Goal: Task Accomplishment & Management: Use online tool/utility

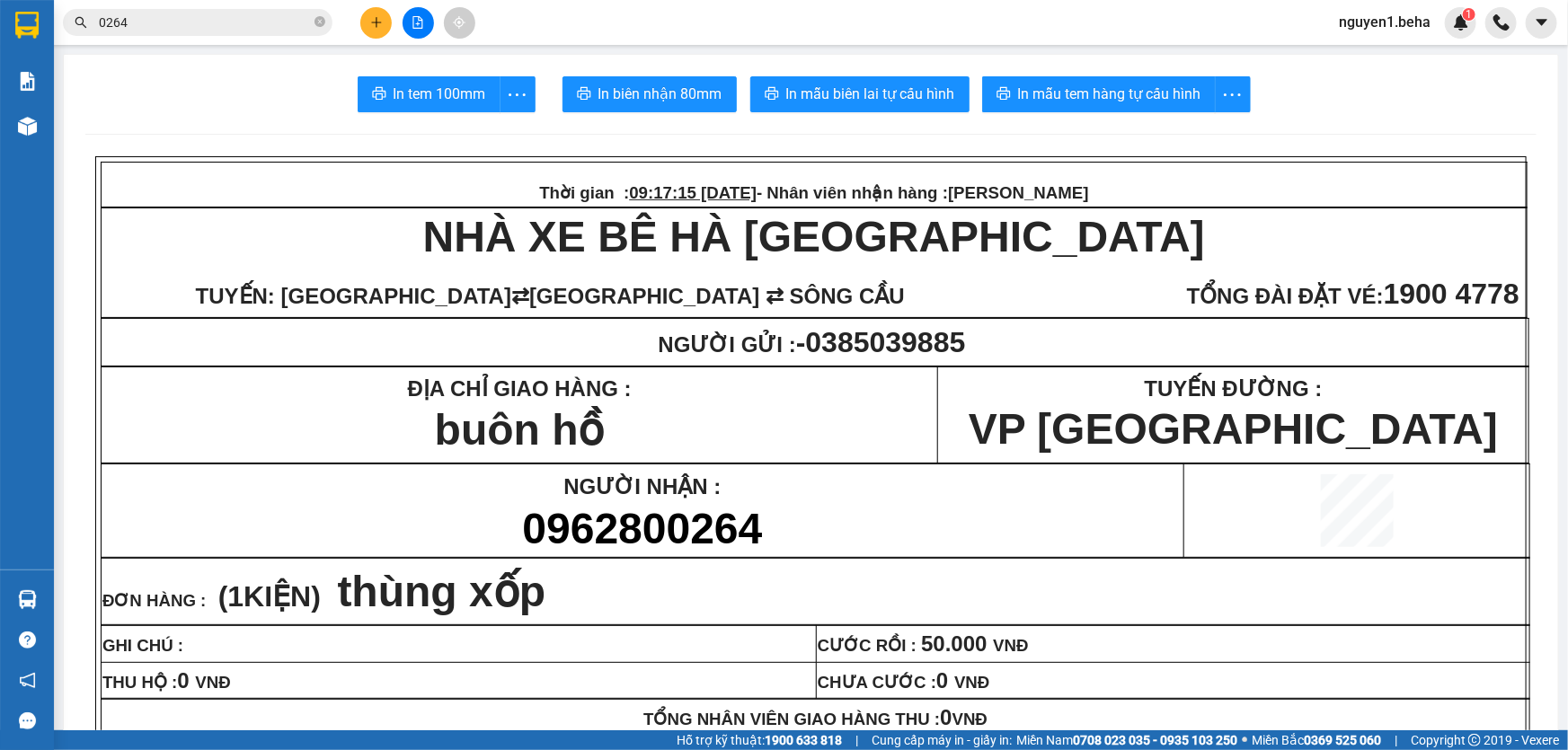
drag, startPoint x: 320, startPoint y: 26, endPoint x: 354, endPoint y: 25, distance: 34.0
click at [319, 25] on icon "close-circle" at bounding box center [319, 21] width 10 height 10
click at [421, 22] on icon "file-add" at bounding box center [417, 22] width 12 height 12
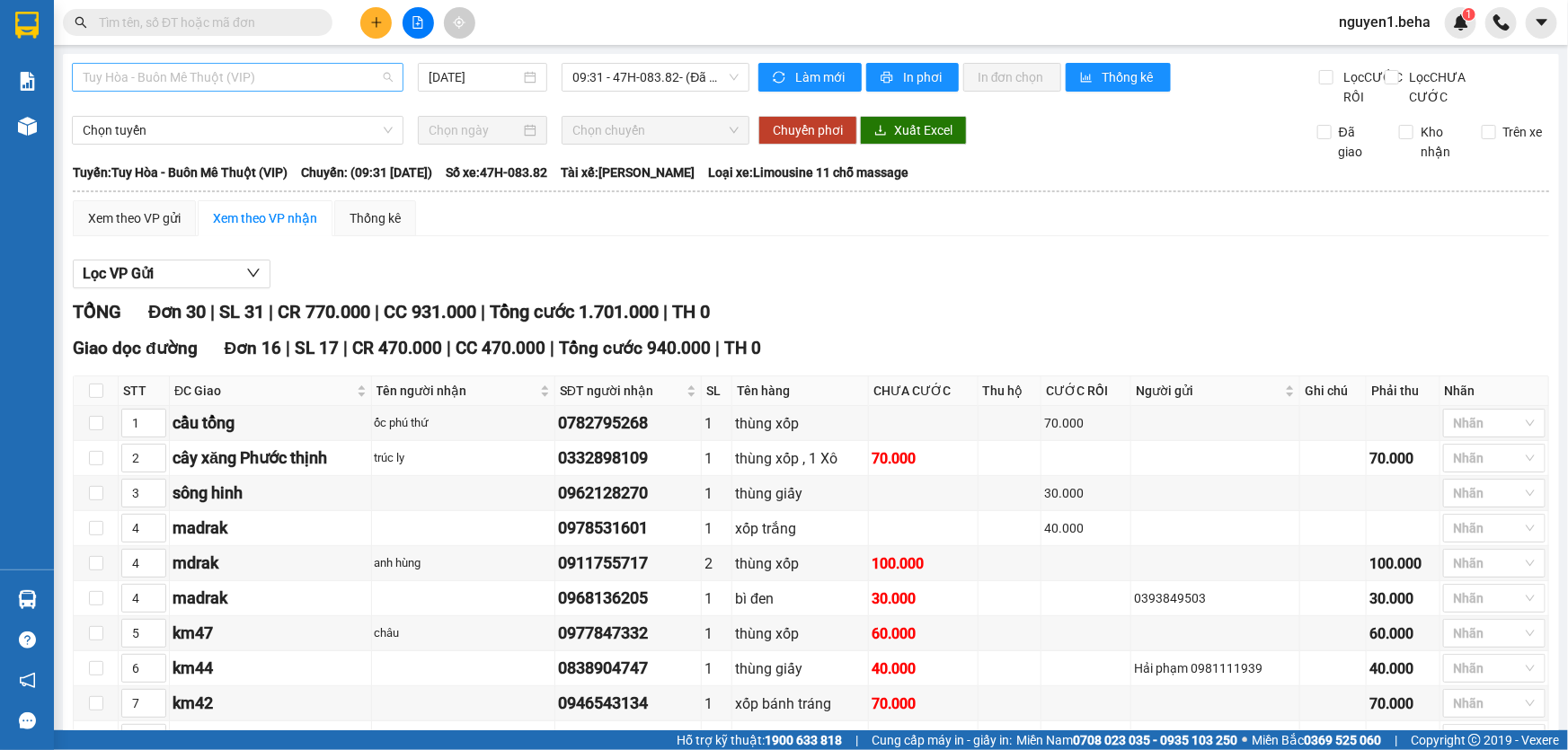
click at [258, 72] on span "Tuy Hòa - Buôn Mê Thuột (VIP)" at bounding box center [238, 77] width 310 height 26
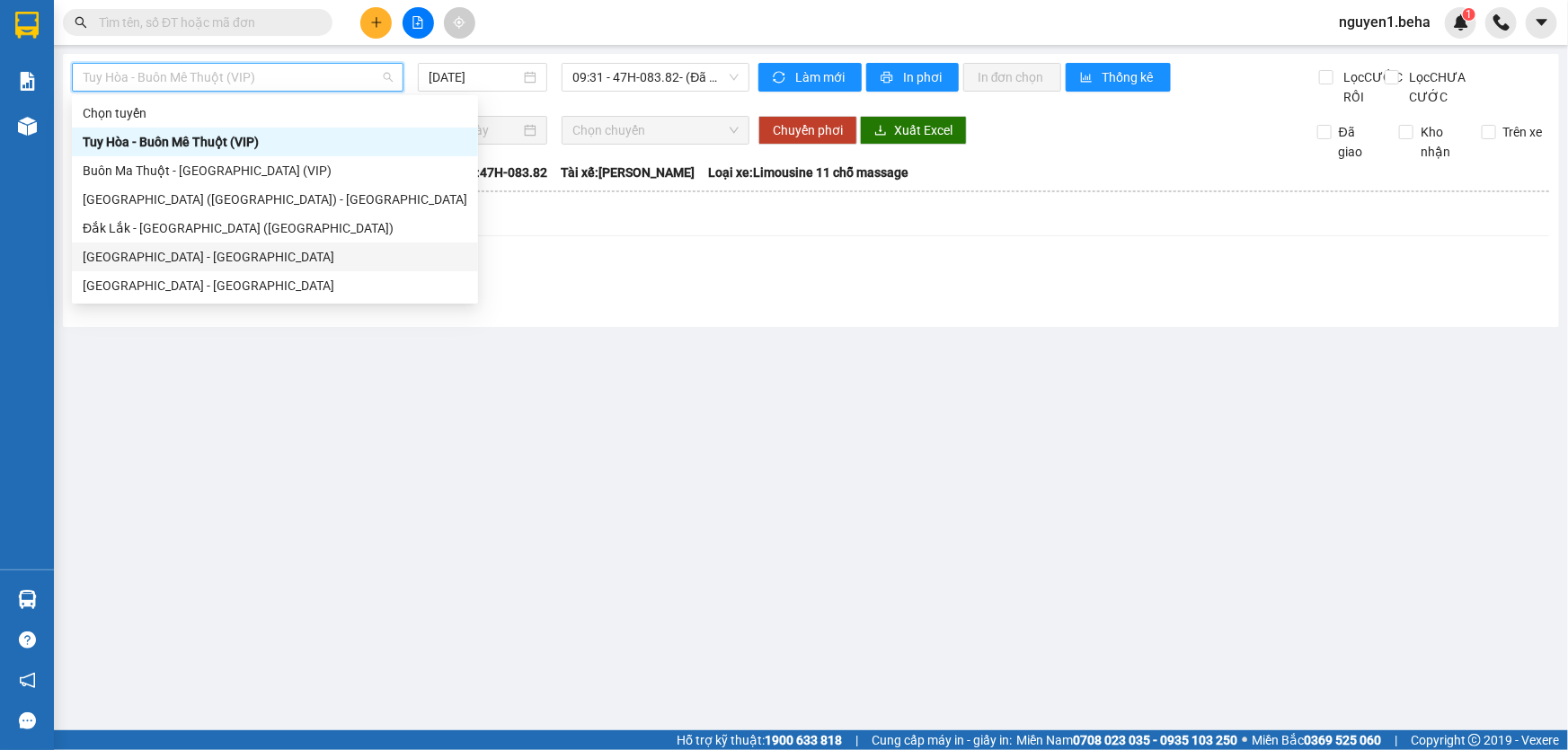
drag, startPoint x: 160, startPoint y: 251, endPoint x: 519, endPoint y: 337, distance: 369.2
click at [157, 252] on div "[GEOGRAPHIC_DATA] - [GEOGRAPHIC_DATA]" at bounding box center [274, 256] width 384 height 20
type input "[DATE]"
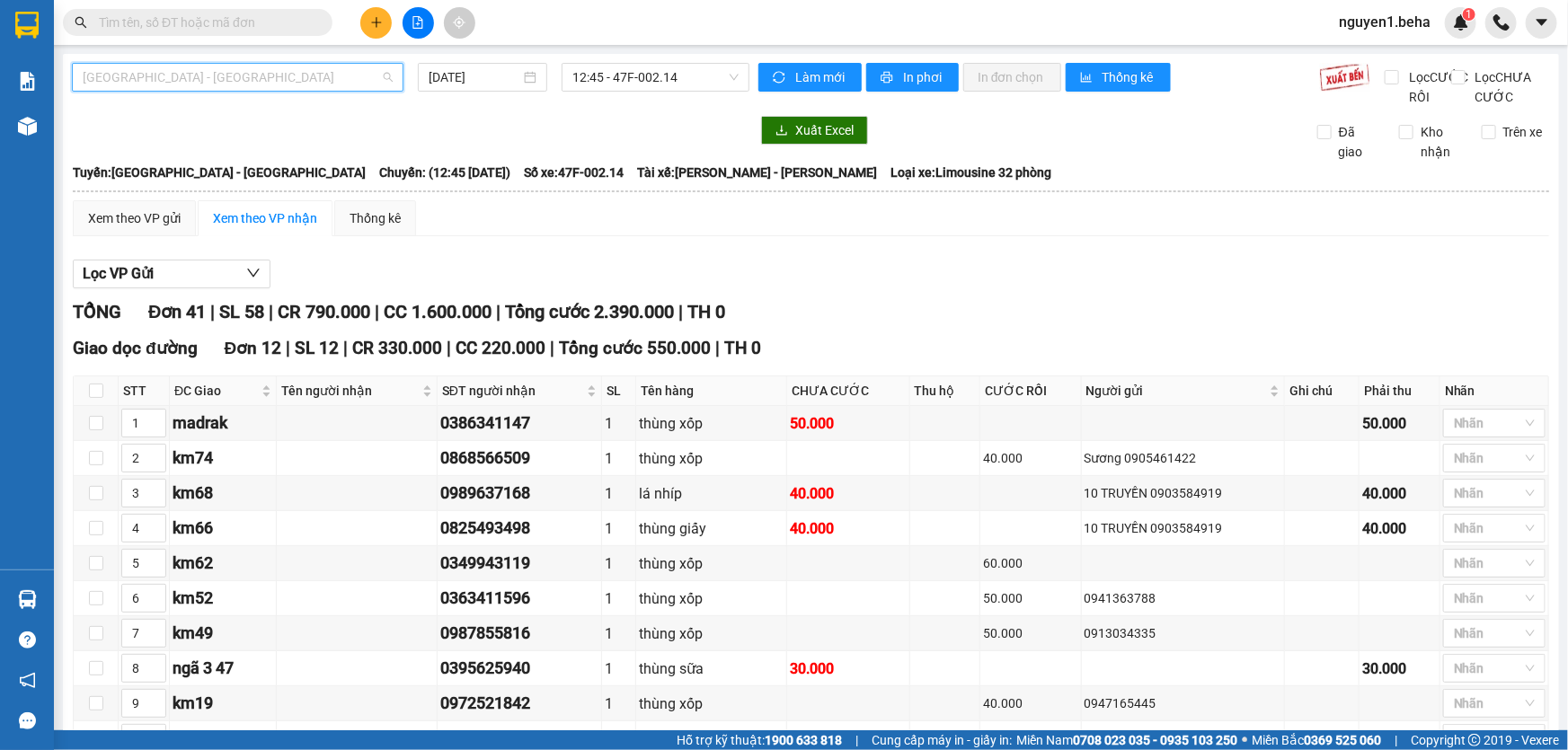
click at [276, 66] on span "[GEOGRAPHIC_DATA] - [GEOGRAPHIC_DATA]" at bounding box center [238, 77] width 310 height 26
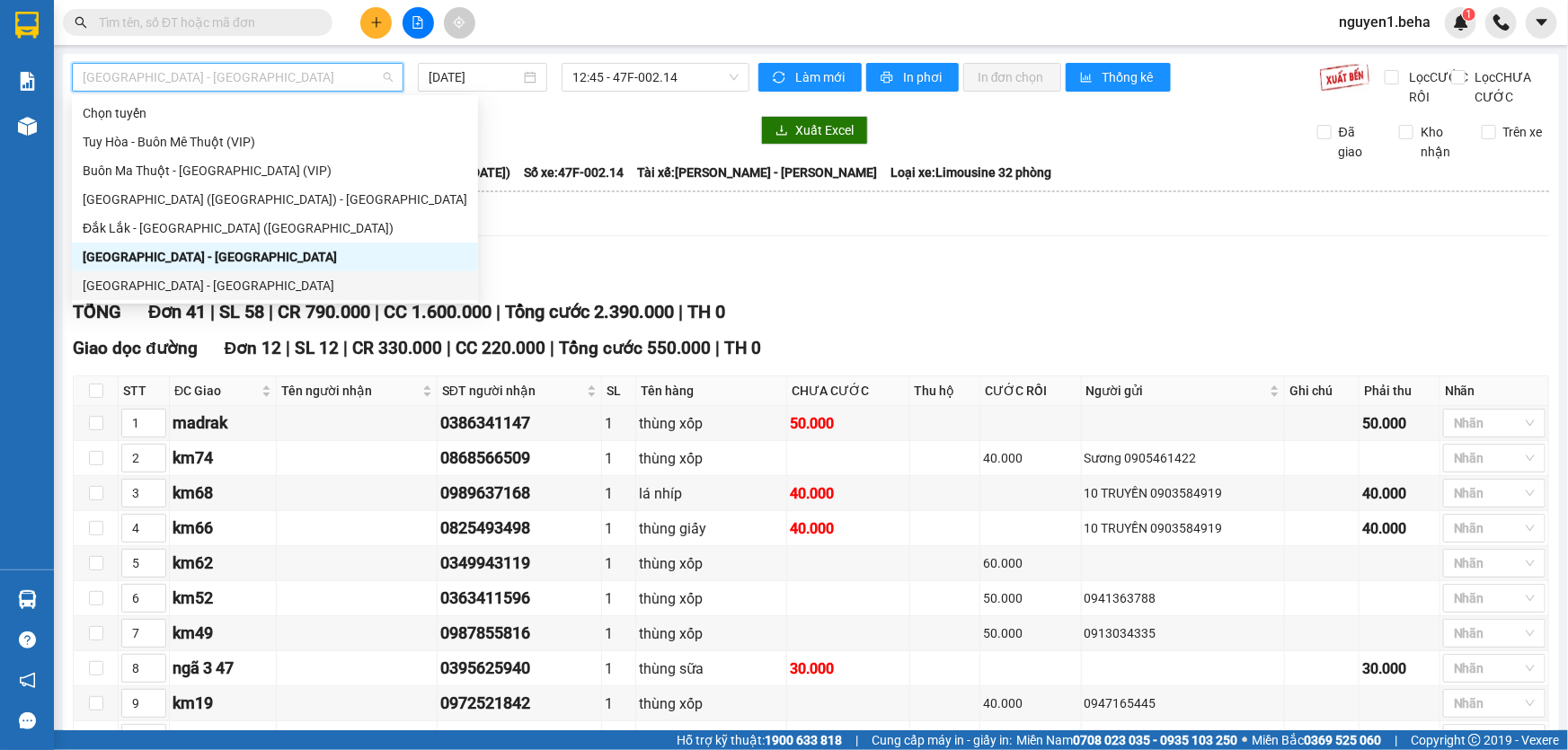
click at [197, 274] on div "[GEOGRAPHIC_DATA] - [GEOGRAPHIC_DATA]" at bounding box center [274, 286] width 406 height 28
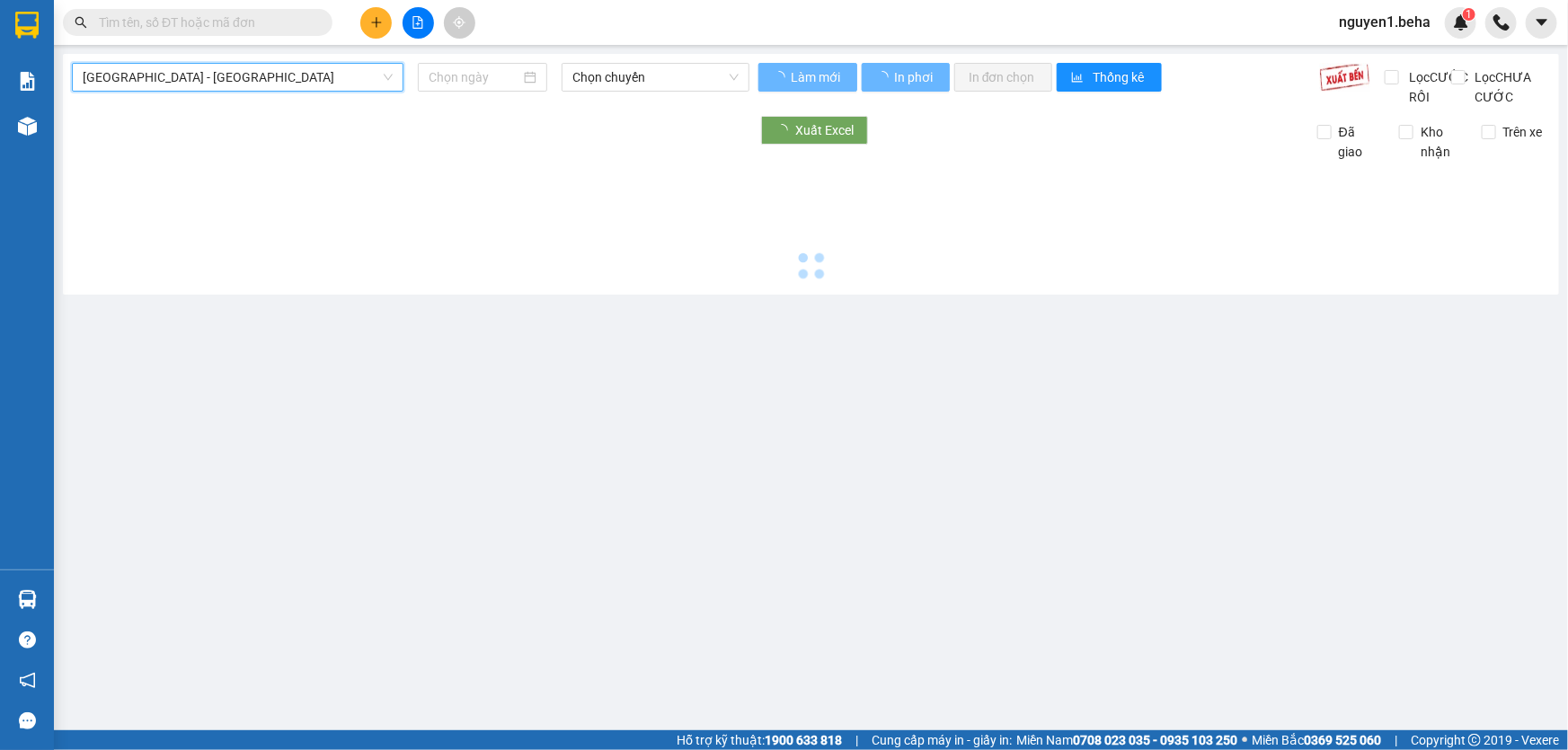
type input "[DATE]"
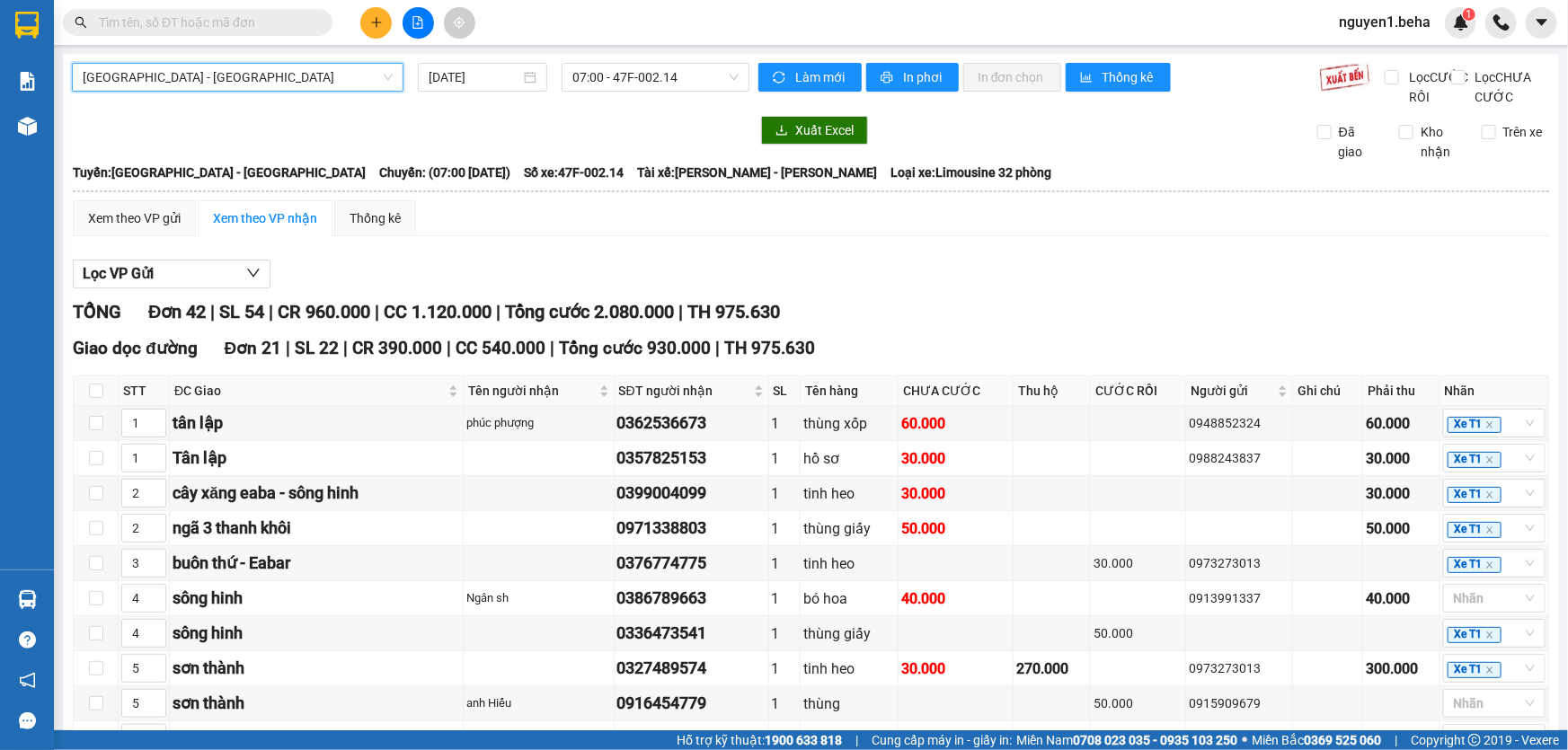
click at [215, 80] on span "[GEOGRAPHIC_DATA] - [GEOGRAPHIC_DATA]" at bounding box center [238, 77] width 310 height 26
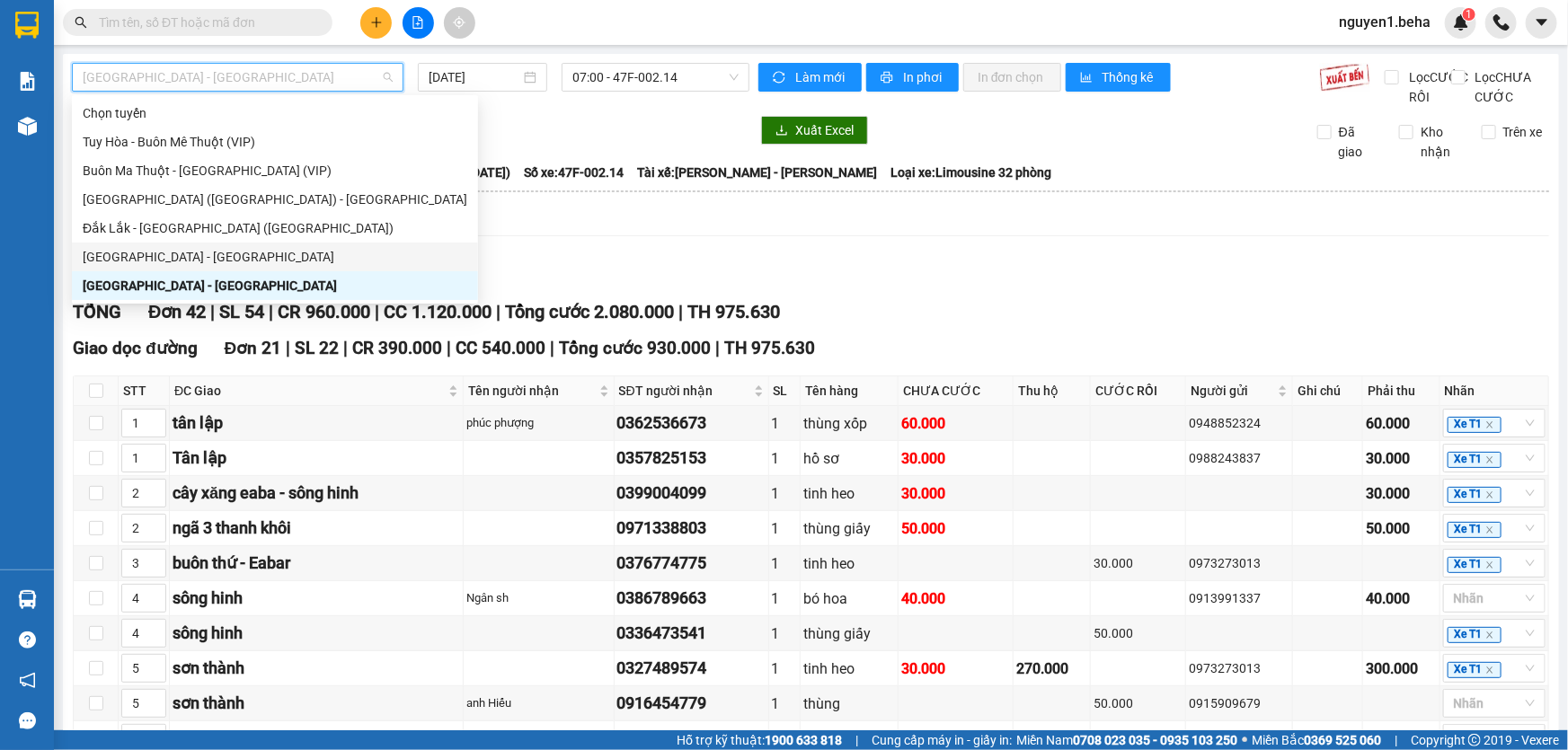
click at [162, 253] on div "[GEOGRAPHIC_DATA] - [GEOGRAPHIC_DATA]" at bounding box center [274, 256] width 384 height 20
type input "[DATE]"
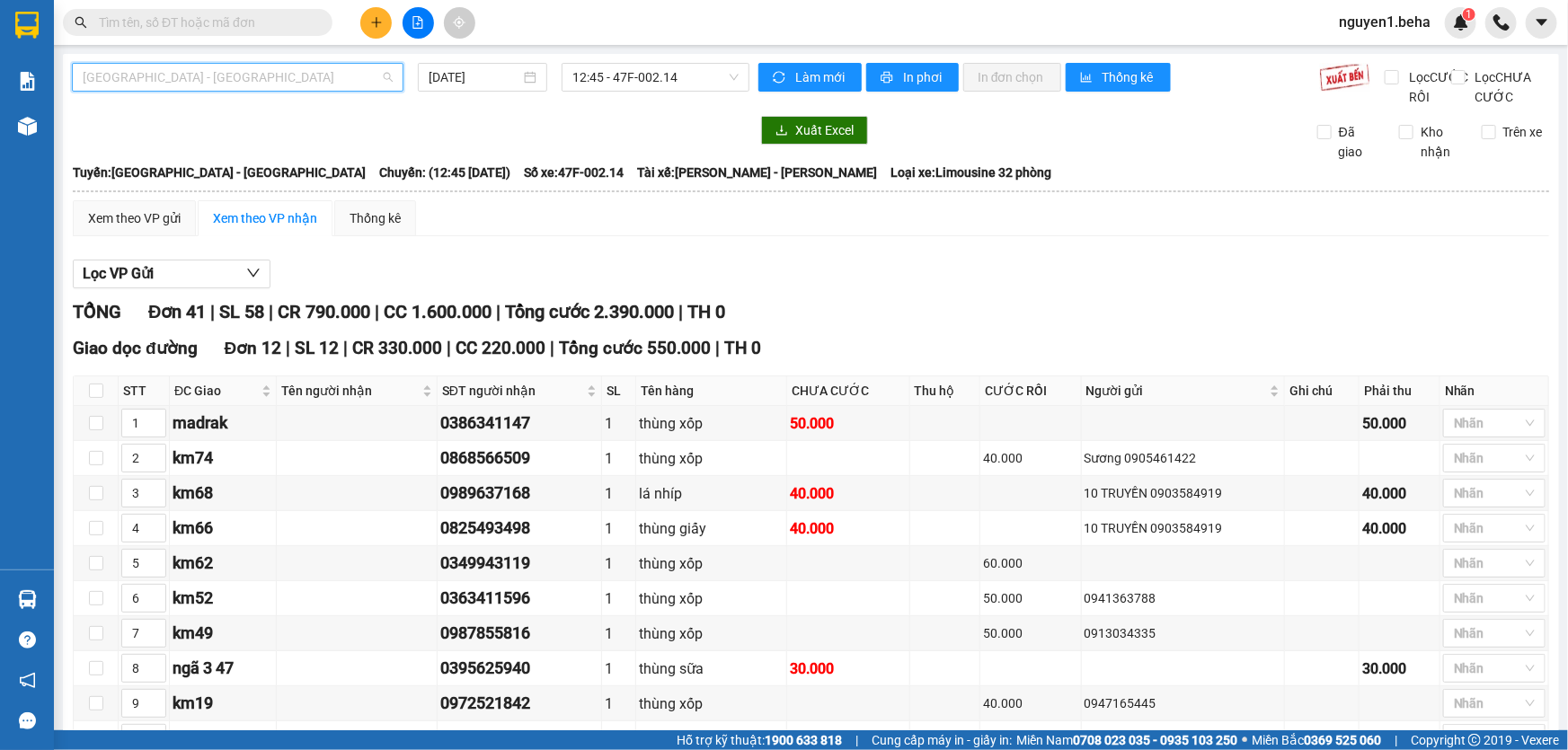
click at [314, 77] on span "[GEOGRAPHIC_DATA] - [GEOGRAPHIC_DATA]" at bounding box center [238, 77] width 310 height 26
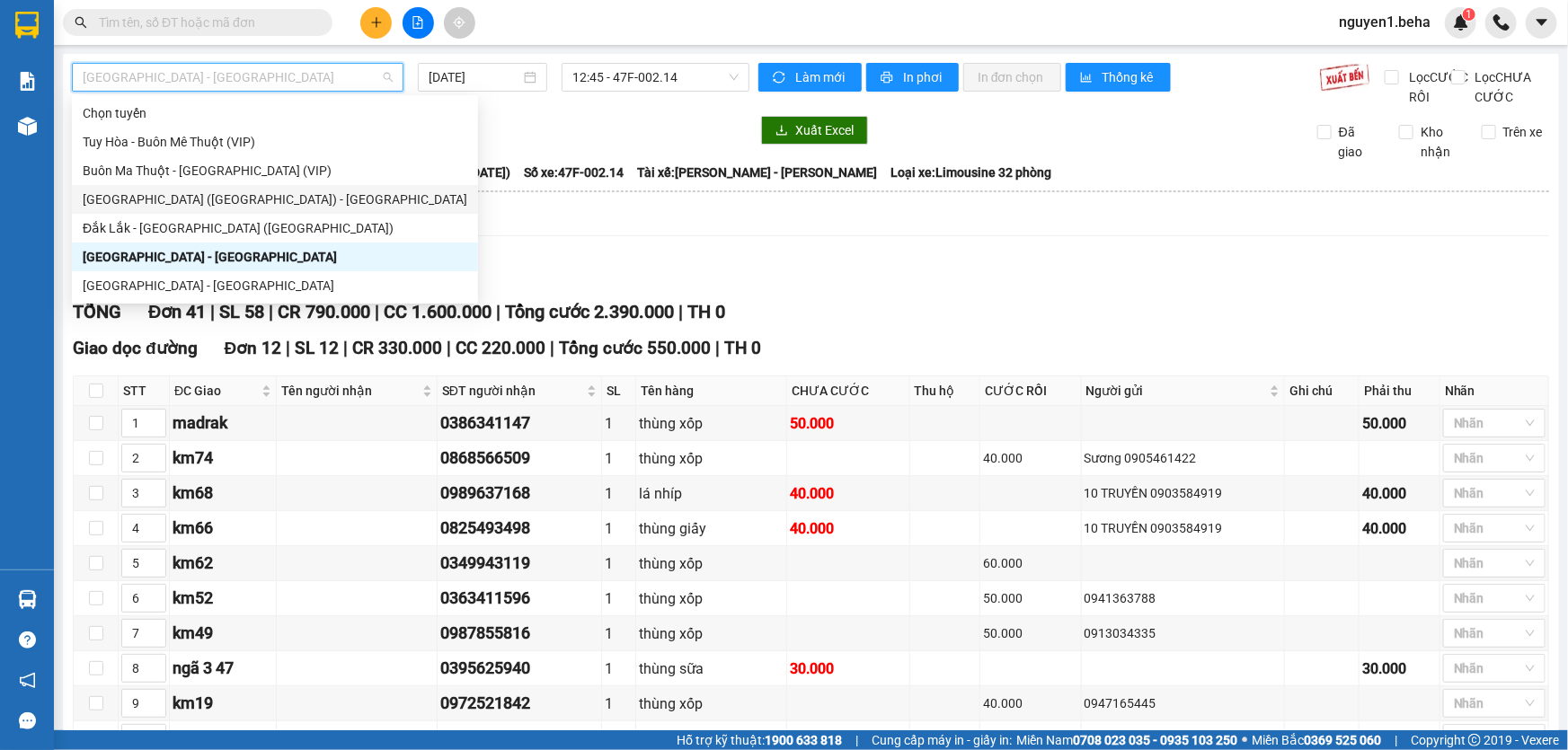
drag, startPoint x: 205, startPoint y: 200, endPoint x: 844, endPoint y: 372, distance: 661.7
click at [205, 199] on div "[GEOGRAPHIC_DATA] ([GEOGRAPHIC_DATA]) - [GEOGRAPHIC_DATA]" at bounding box center [274, 199] width 384 height 20
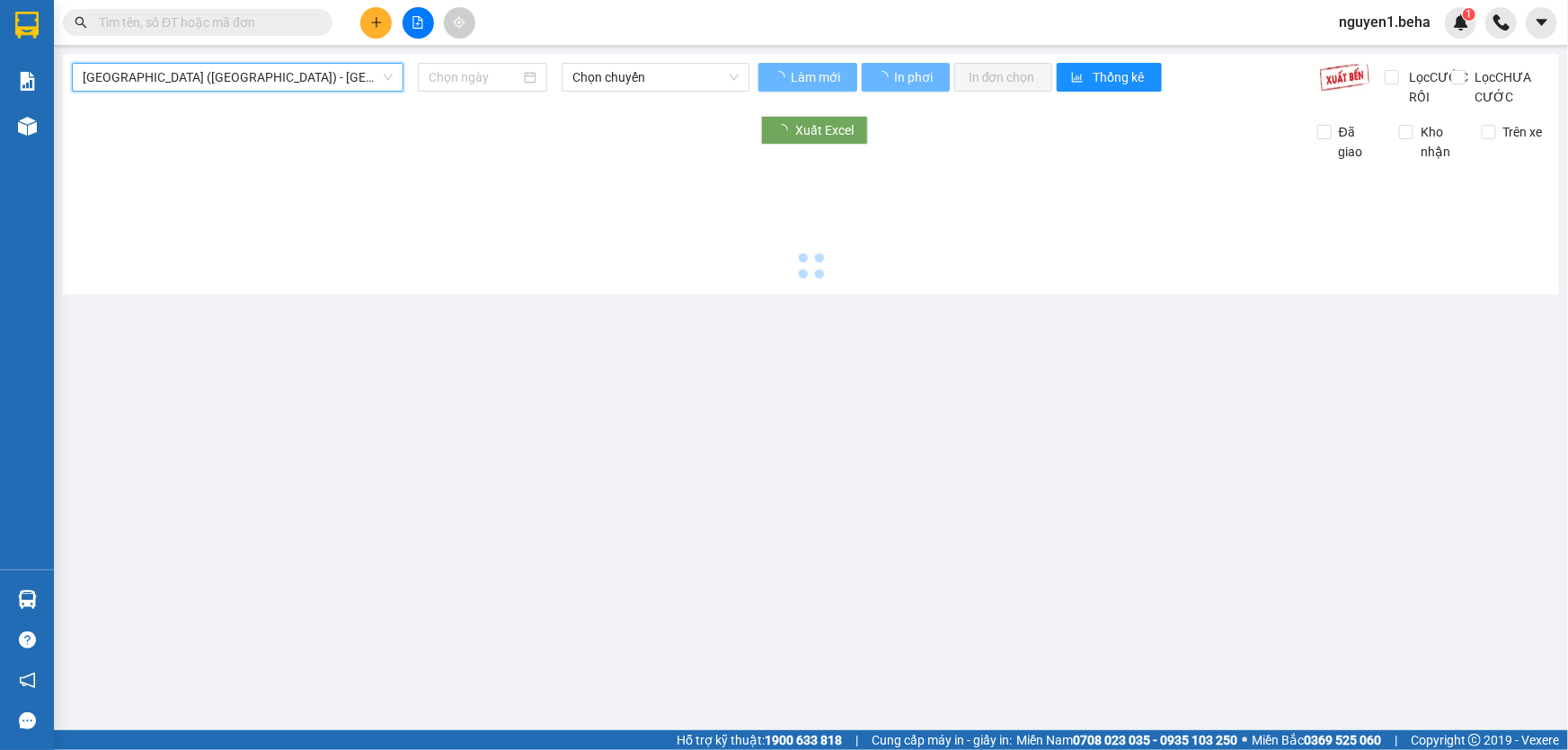
type input "[DATE]"
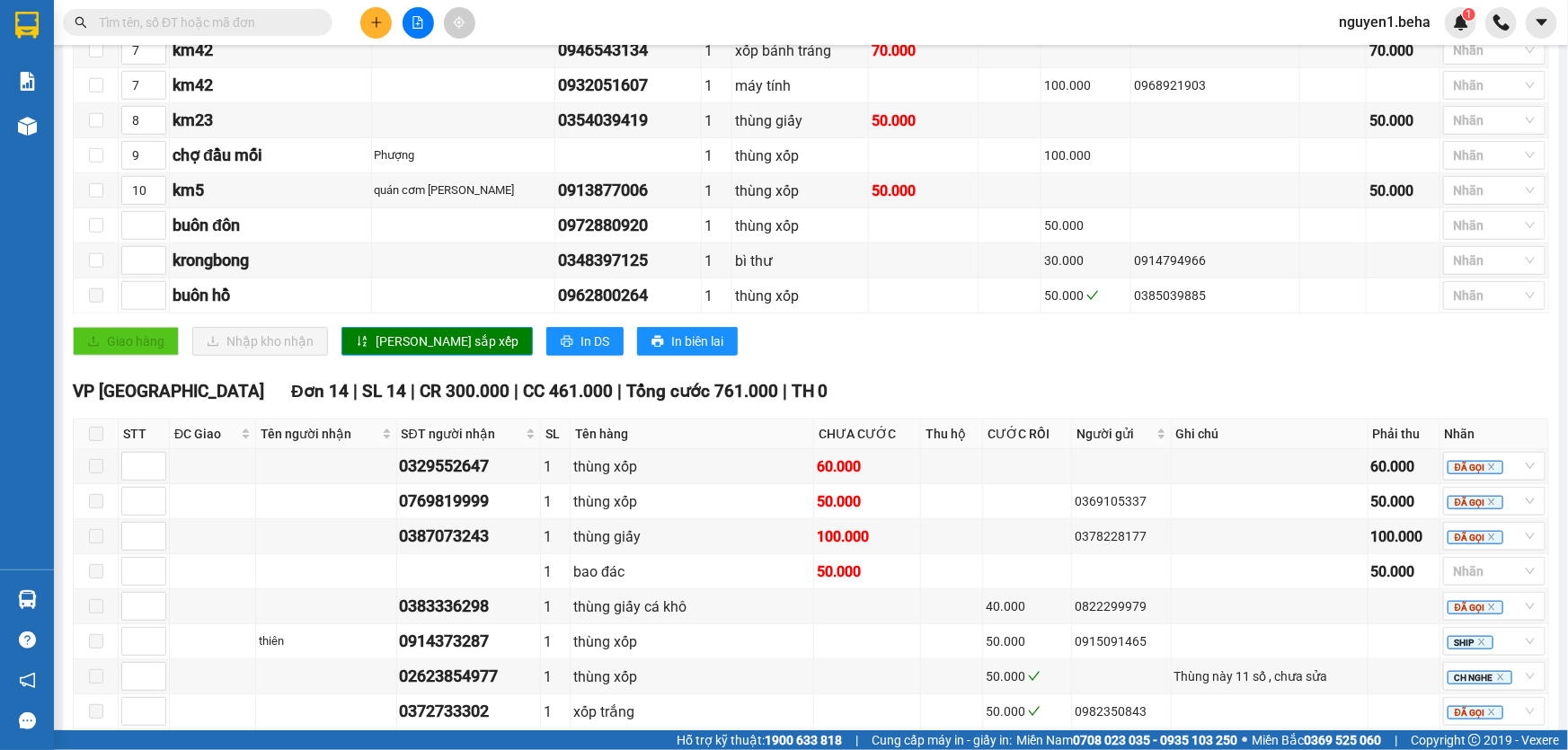
scroll to position [966, 0]
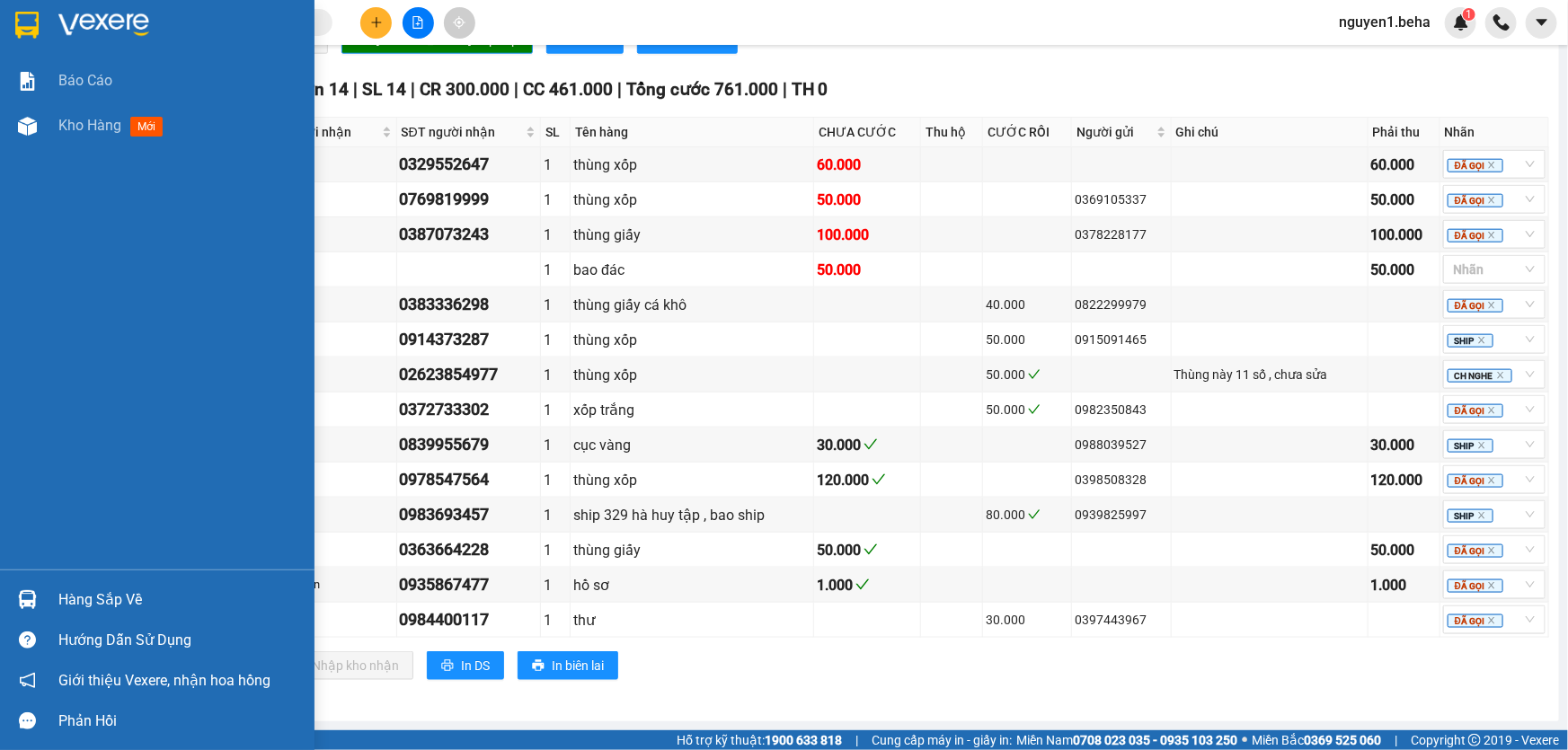
drag, startPoint x: 38, startPoint y: 110, endPoint x: 134, endPoint y: 283, distance: 197.9
click at [38, 112] on div at bounding box center [26, 126] width 31 height 31
